Goal: Task Accomplishment & Management: Use online tool/utility

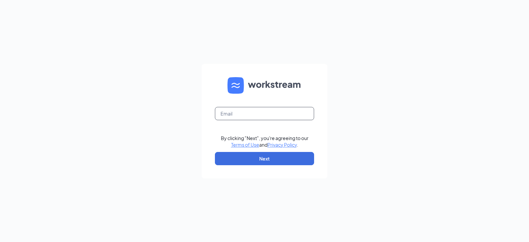
click at [236, 115] on input "text" at bounding box center [264, 113] width 99 height 13
type input "suzette.mckay.nbc@gmail.com"
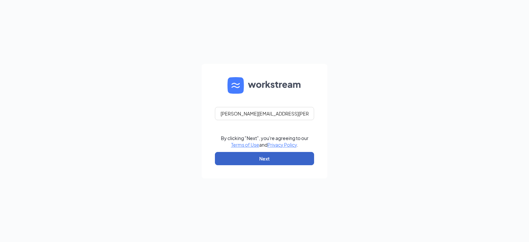
click at [248, 159] on button "Next" at bounding box center [264, 158] width 99 height 13
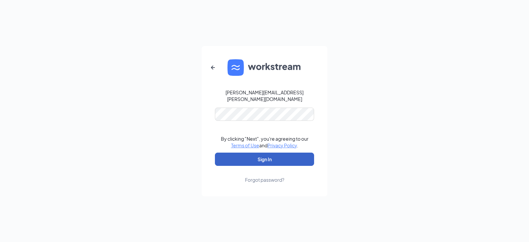
click at [274, 157] on button "Sign In" at bounding box center [264, 158] width 99 height 13
click at [305, 155] on button "Sign In" at bounding box center [264, 158] width 99 height 13
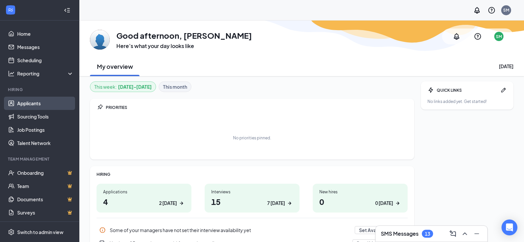
click at [34, 103] on link "Applicants" at bounding box center [45, 103] width 57 height 13
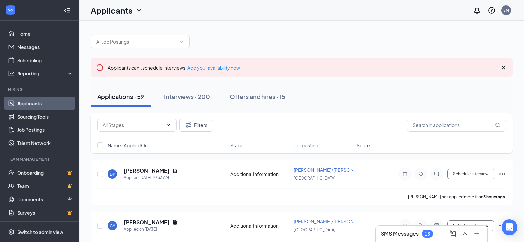
click at [311, 144] on span "Job posting" at bounding box center [306, 145] width 25 height 7
click at [325, 146] on icon "ArrowDown" at bounding box center [323, 145] width 8 height 8
click at [312, 146] on span "Job posting" at bounding box center [306, 145] width 25 height 7
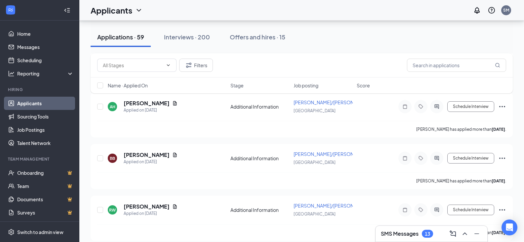
scroll to position [481, 0]
click at [40, 61] on link "Scheduling" at bounding box center [45, 60] width 57 height 13
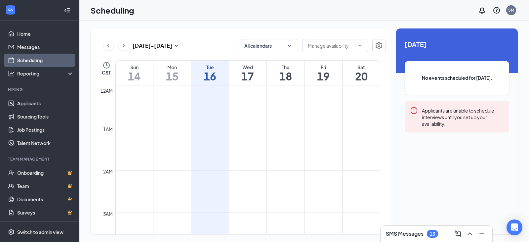
scroll to position [325, 0]
